Goal: Information Seeking & Learning: Learn about a topic

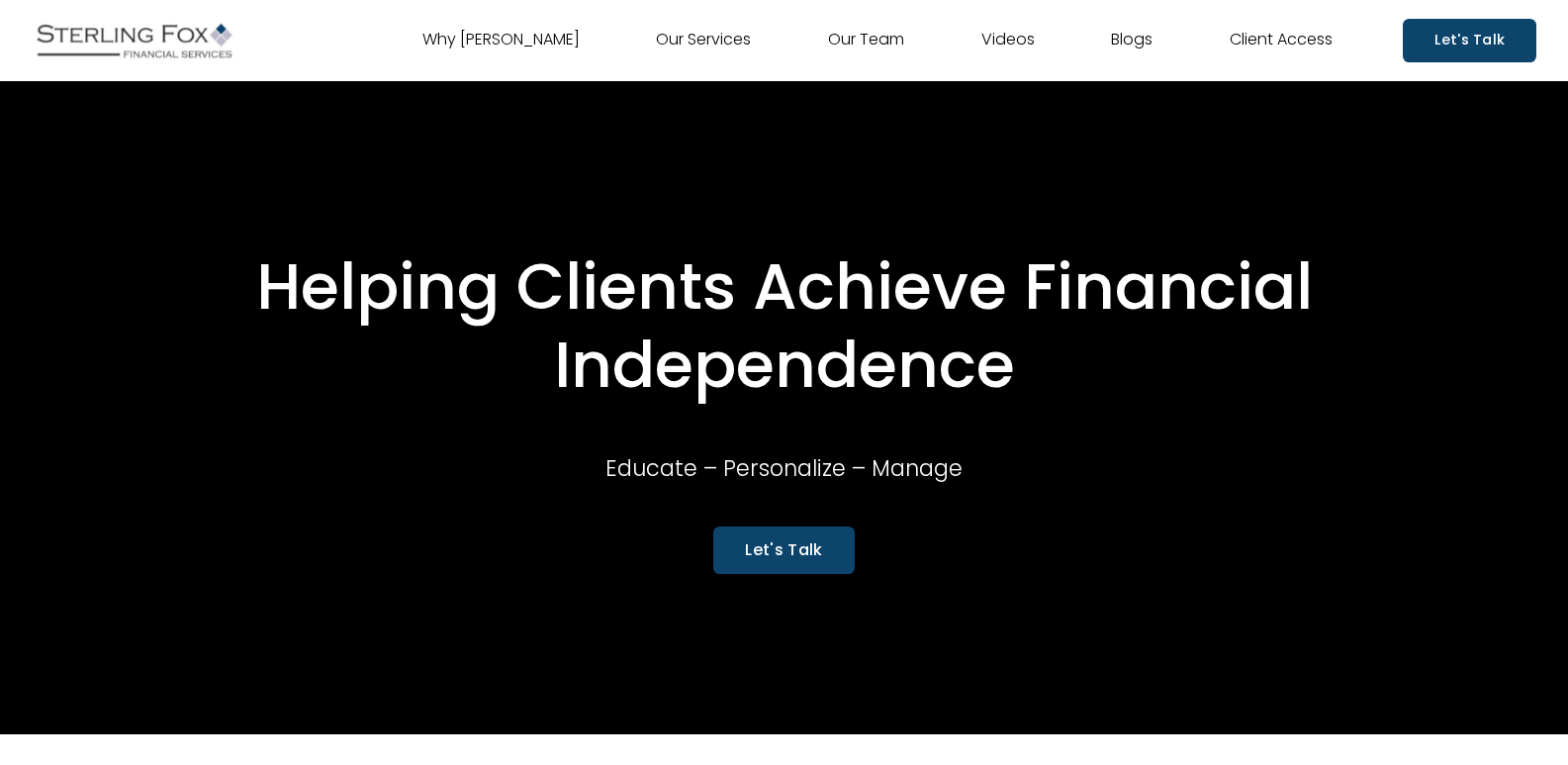
click at [1016, 41] on link "Videos" at bounding box center [1008, 41] width 53 height 32
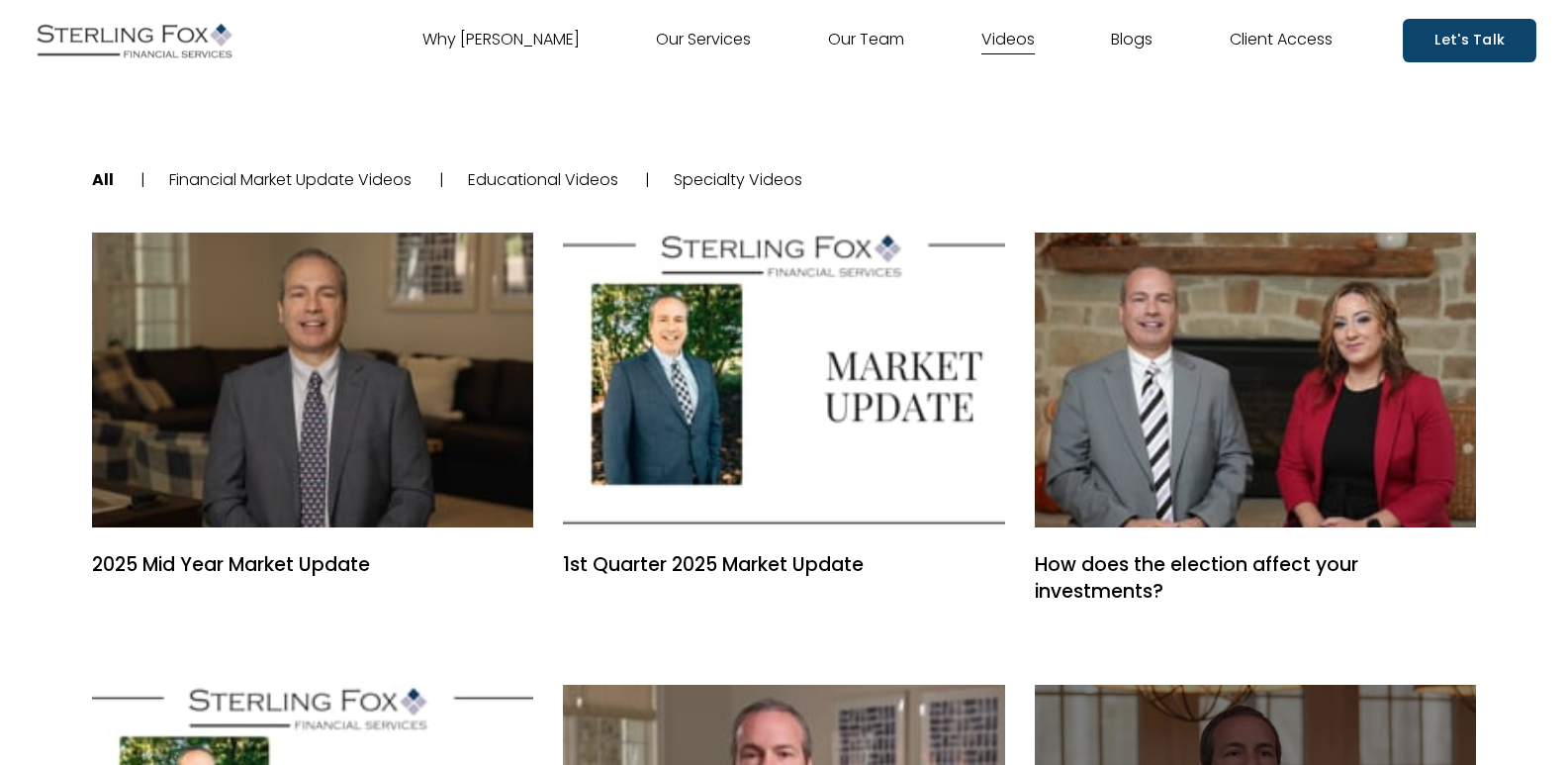
click at [771, 184] on link "Specialty Videos" at bounding box center [738, 179] width 129 height 23
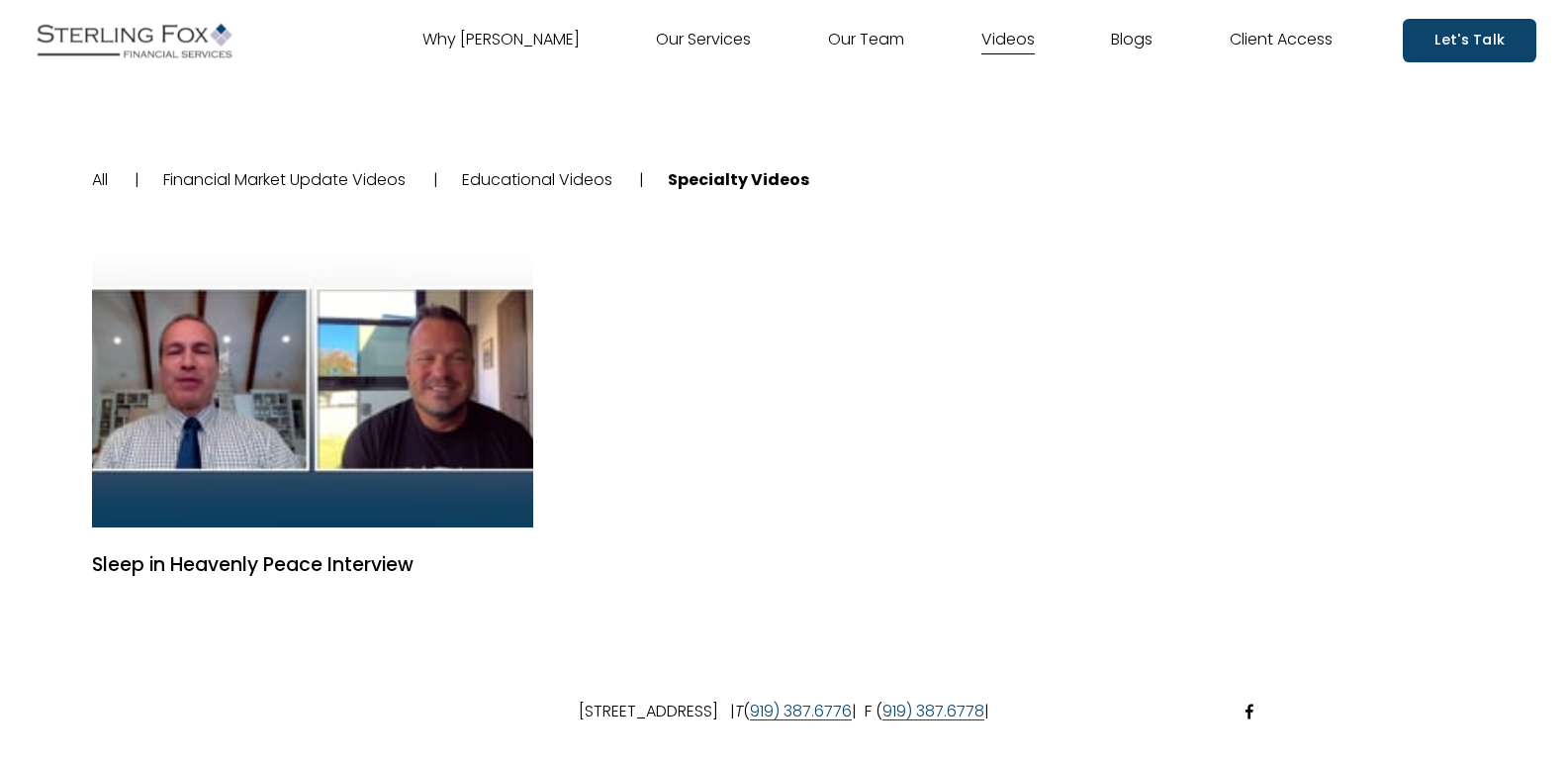
click at [591, 185] on link "Educational Videos" at bounding box center [537, 179] width 150 height 23
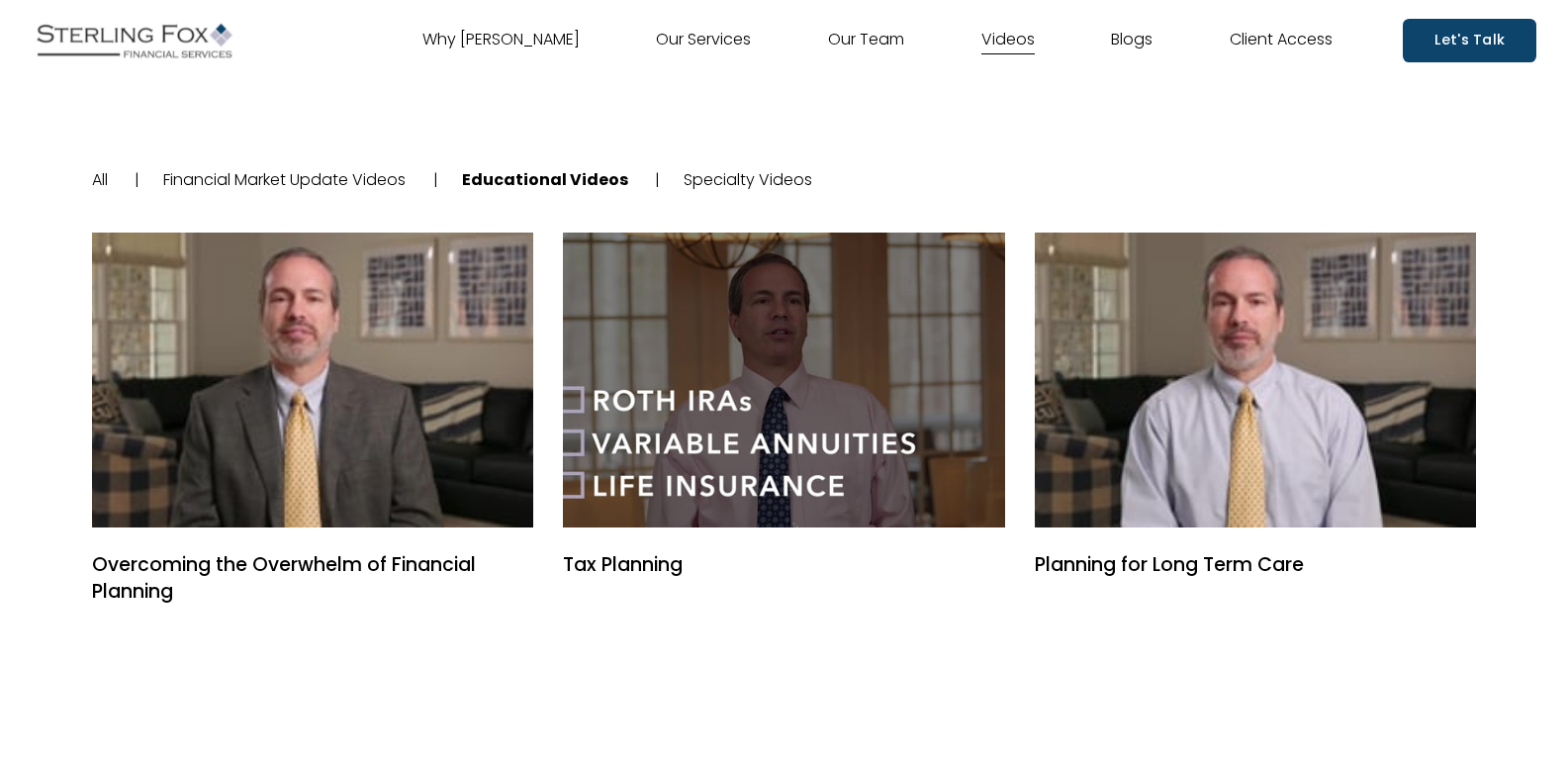
click at [239, 168] on link "Financial Market Update Videos" at bounding box center [284, 179] width 242 height 23
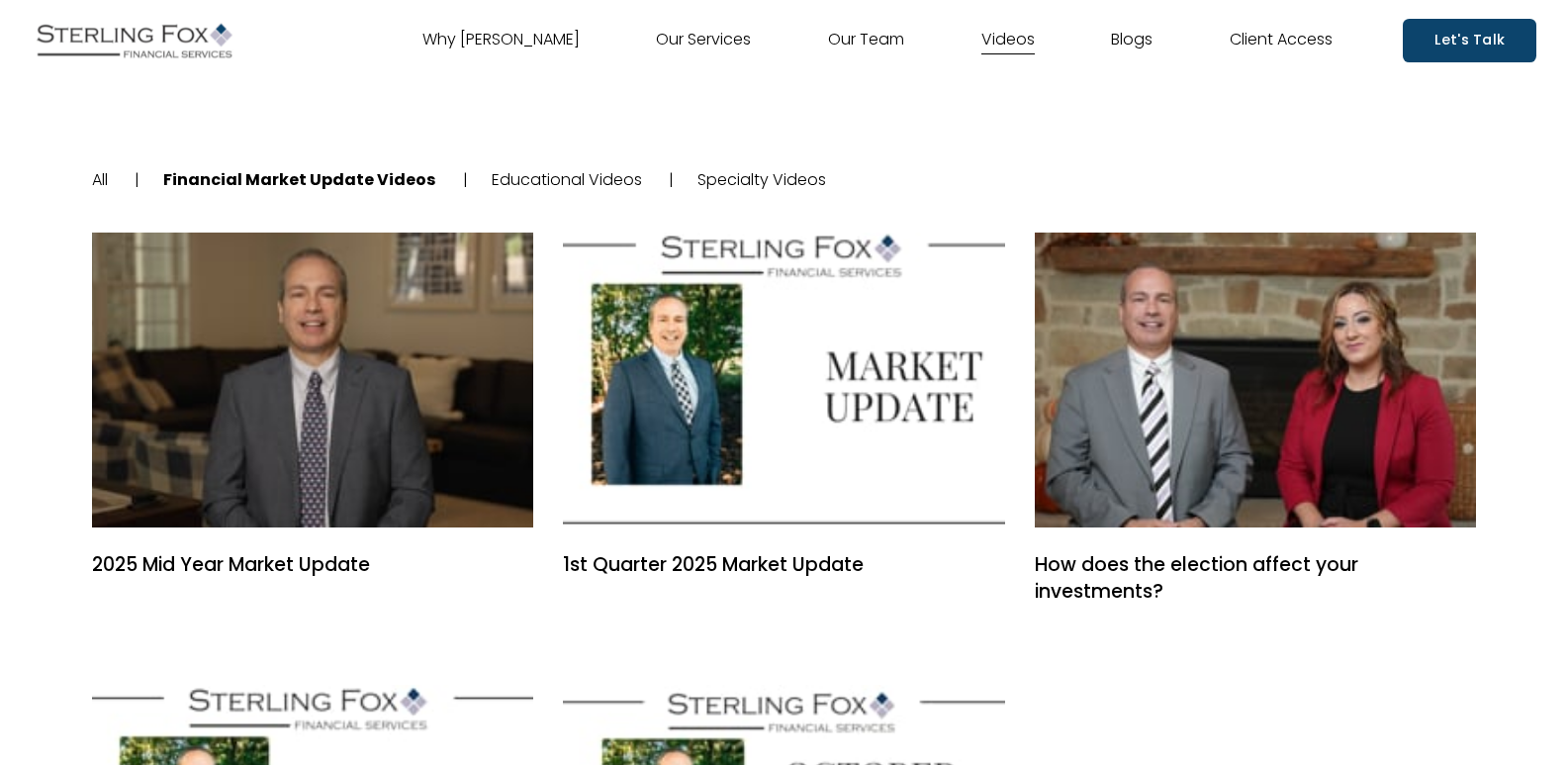
click at [103, 182] on link "All" at bounding box center [100, 179] width 16 height 23
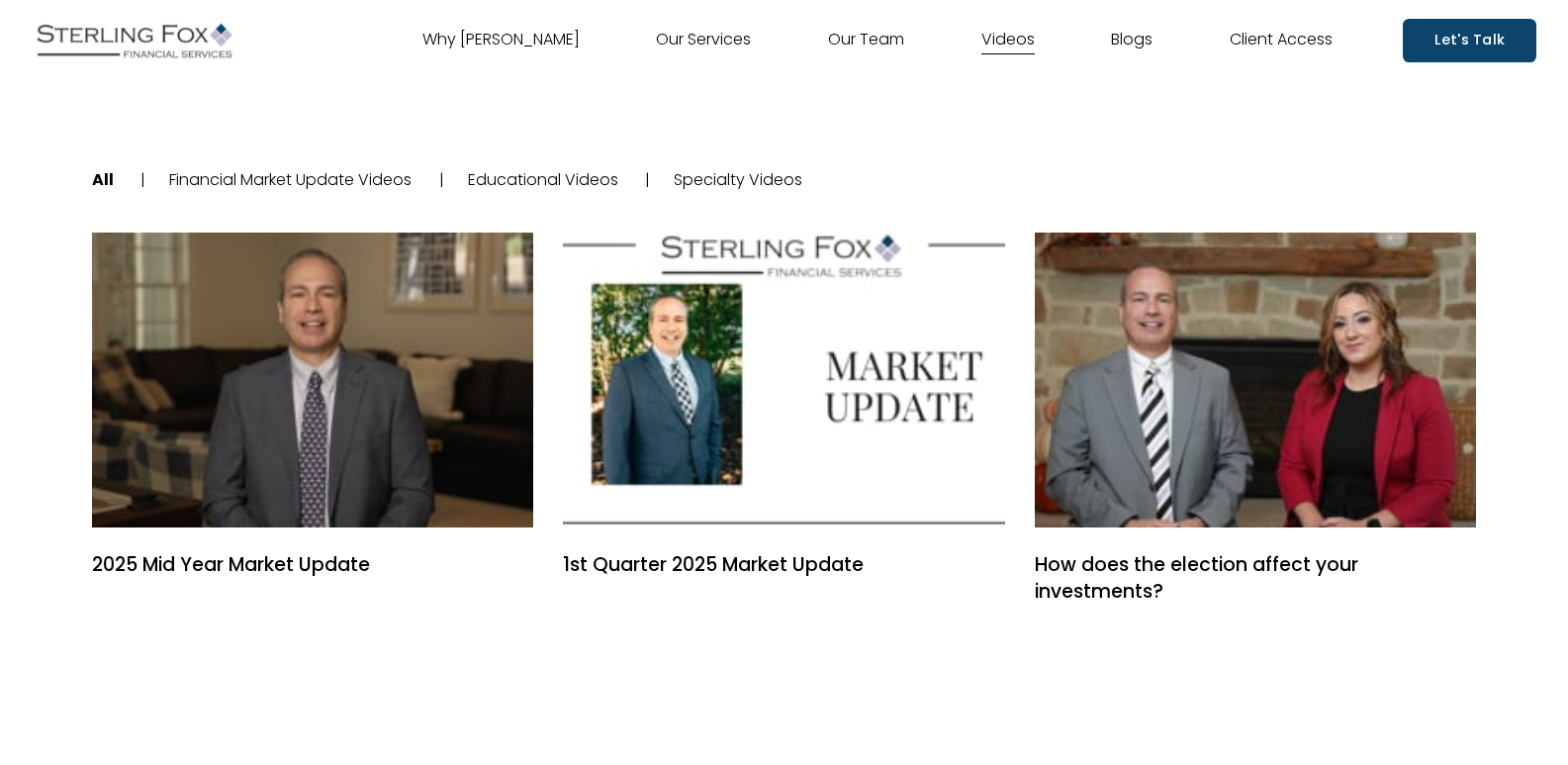
click at [518, 35] on link "Why [PERSON_NAME]" at bounding box center [501, 41] width 157 height 32
